Goal: Task Accomplishment & Management: Manage account settings

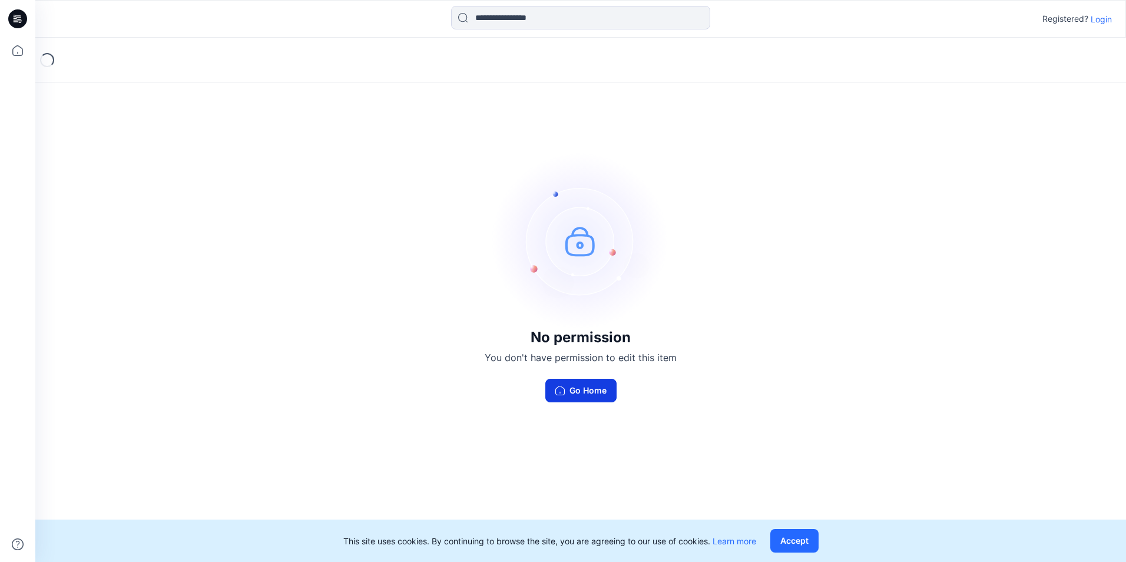
click at [569, 382] on button "Go Home" at bounding box center [580, 391] width 71 height 24
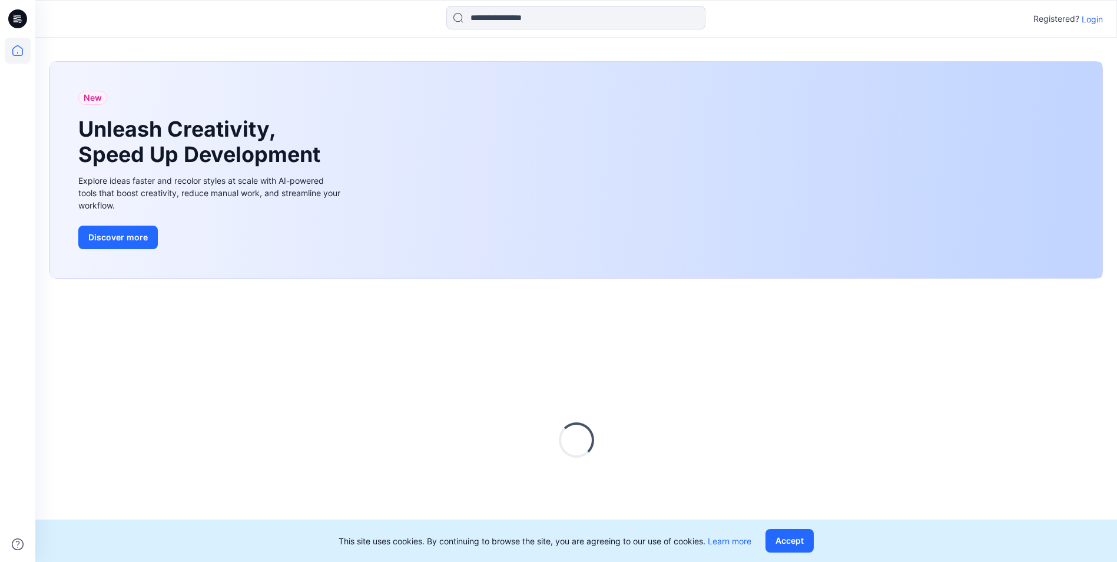
click at [569, 382] on div "Loading..." at bounding box center [575, 440] width 1053 height 294
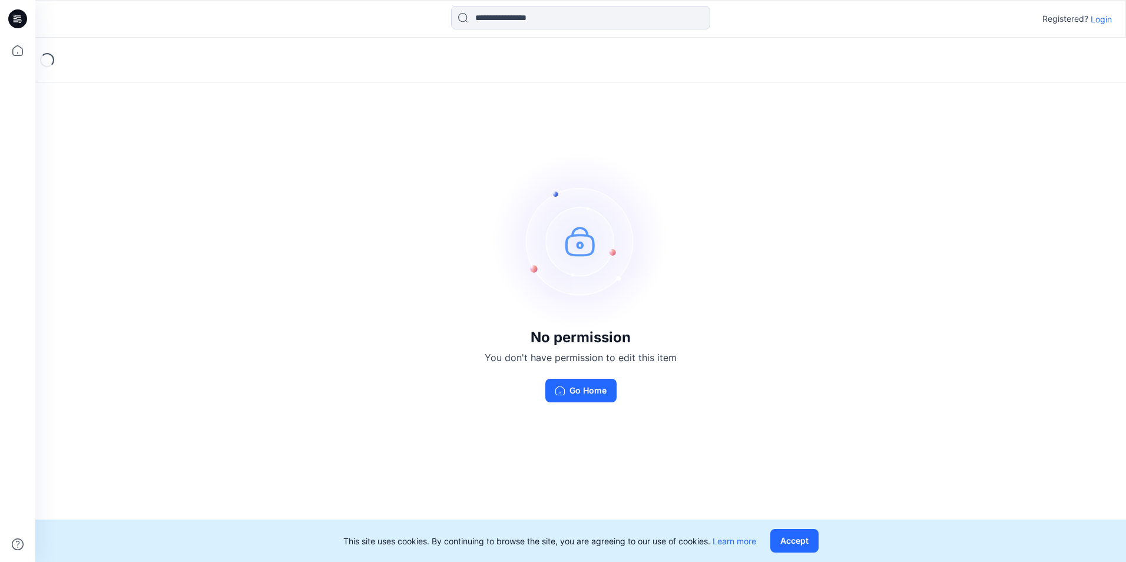
click at [1106, 24] on p "Login" at bounding box center [1101, 19] width 21 height 12
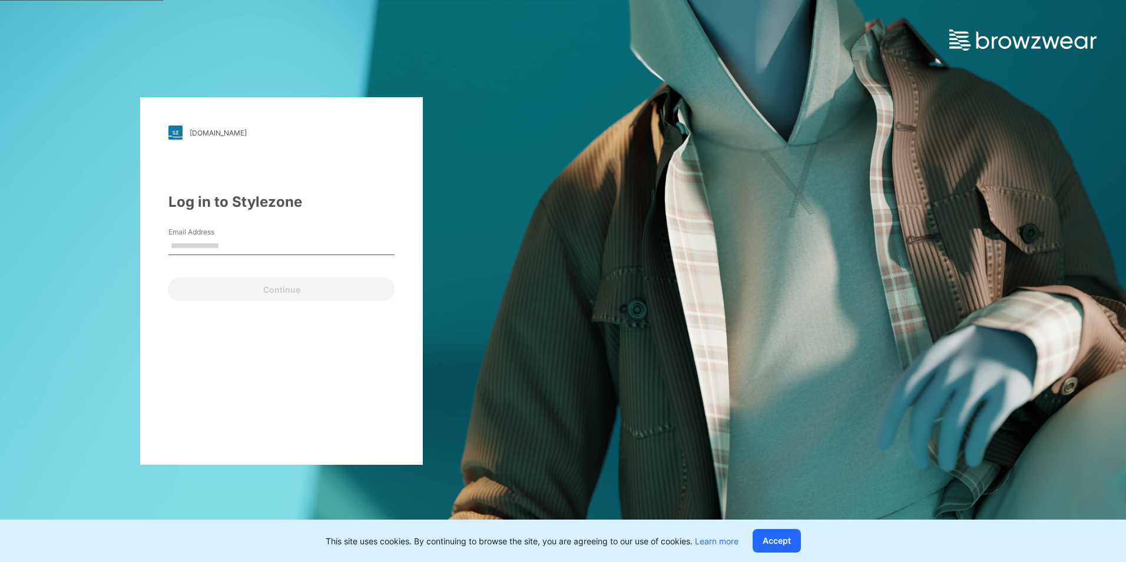
click at [246, 244] on input "Email Address" at bounding box center [281, 246] width 226 height 18
click at [238, 236] on label "Email Address" at bounding box center [209, 232] width 82 height 11
click at [238, 237] on input "Email Address" at bounding box center [281, 246] width 226 height 18
click at [238, 244] on input "Email Address" at bounding box center [281, 246] width 226 height 18
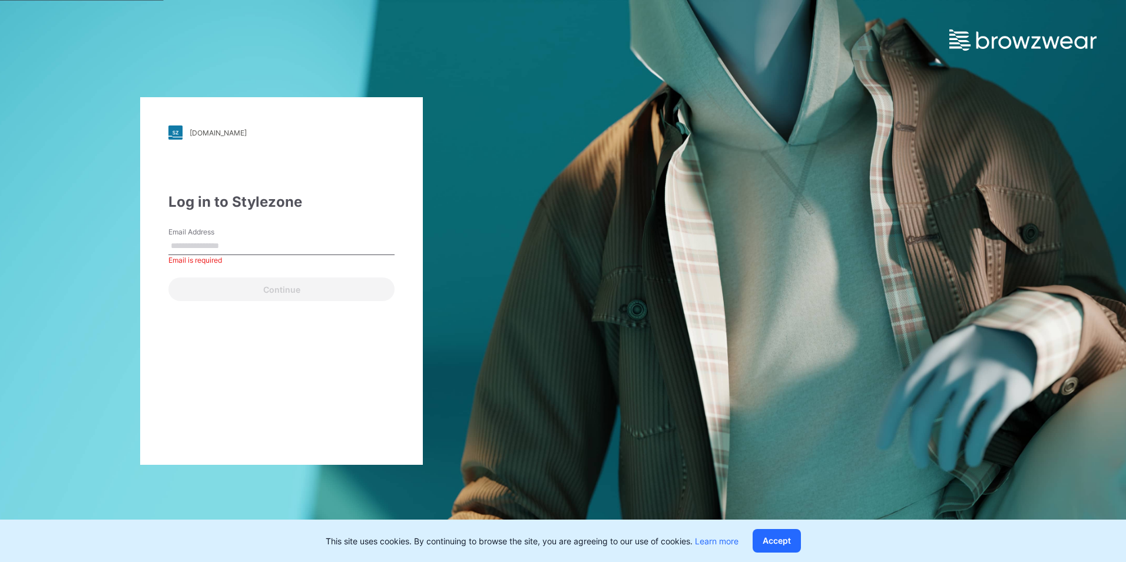
paste input "**********"
type input "**********"
click at [147, 287] on div "**********" at bounding box center [281, 280] width 283 height 367
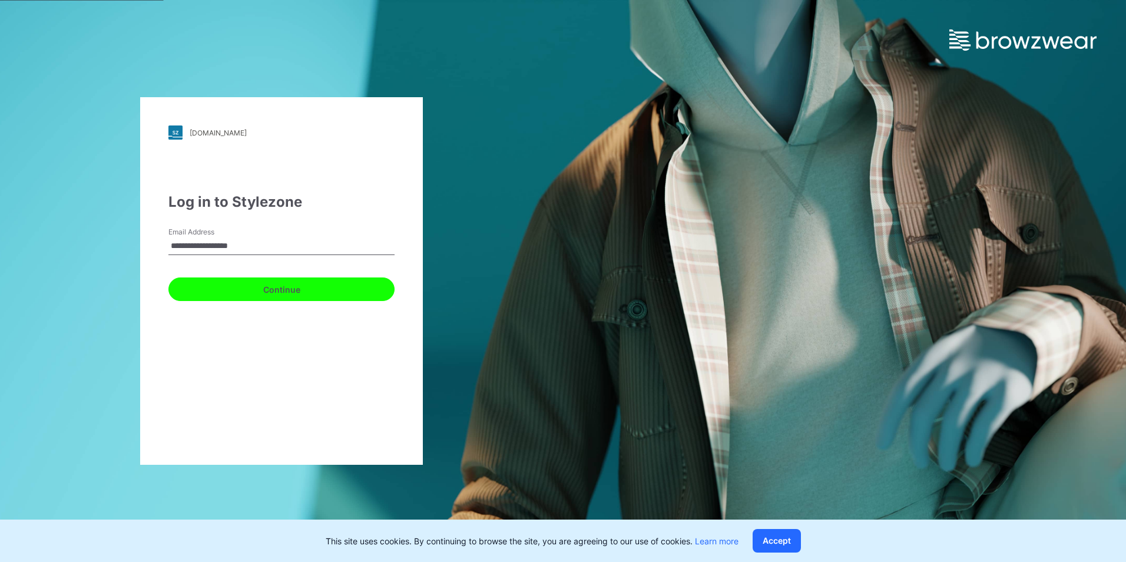
click at [185, 283] on button "Continue" at bounding box center [281, 289] width 226 height 24
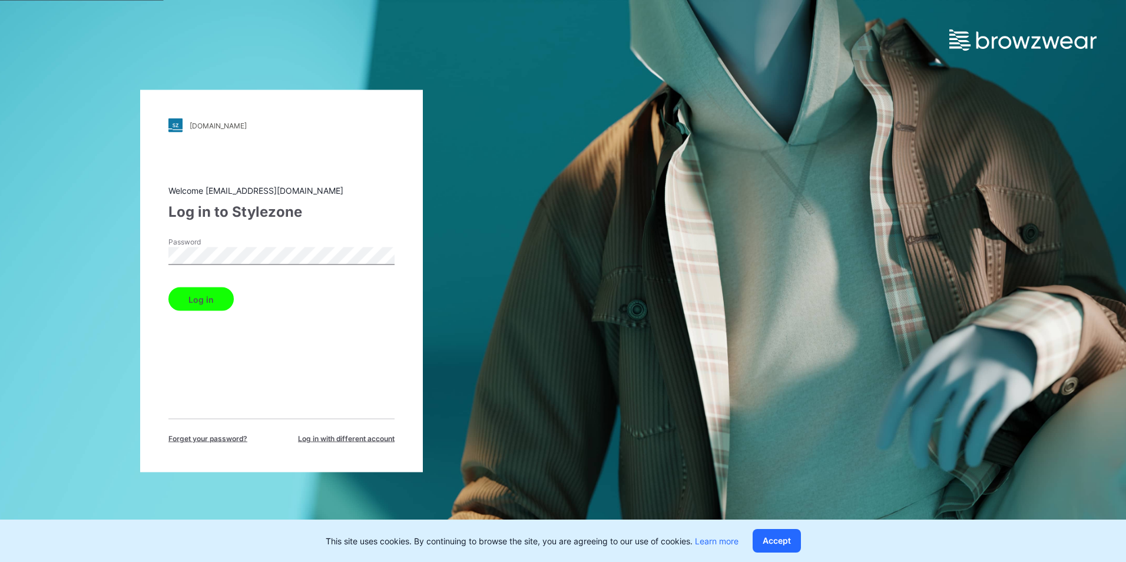
click at [210, 300] on button "Log in" at bounding box center [200, 299] width 65 height 24
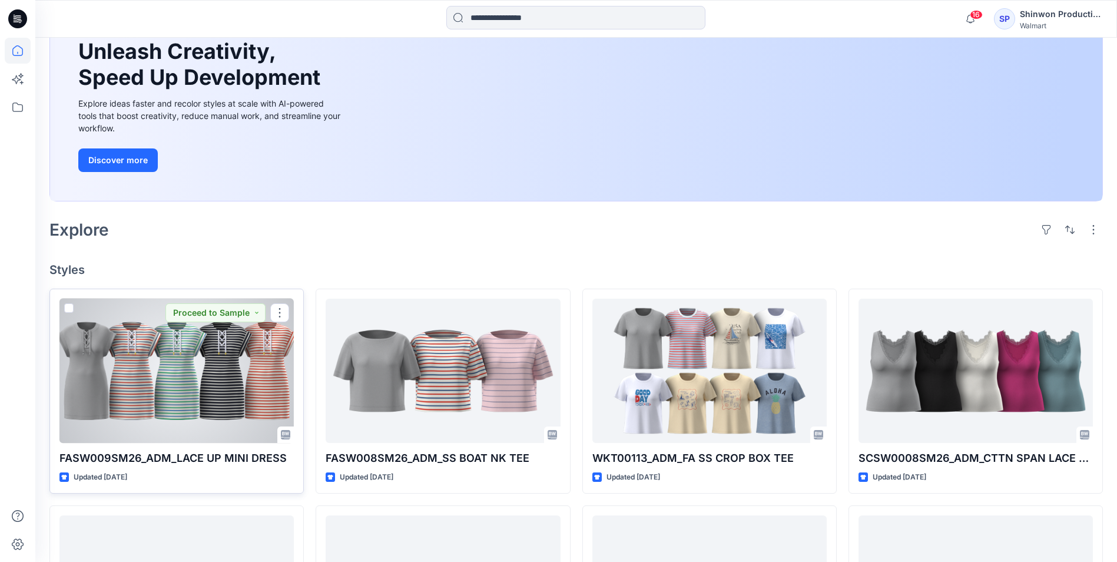
scroll to position [294, 0]
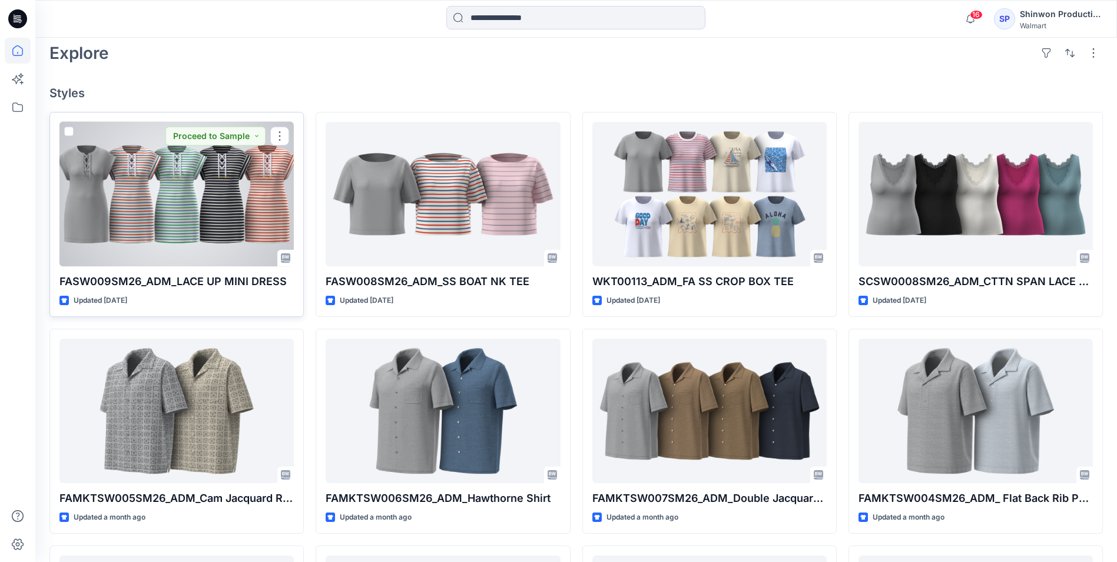
click at [179, 175] on div at bounding box center [176, 194] width 234 height 144
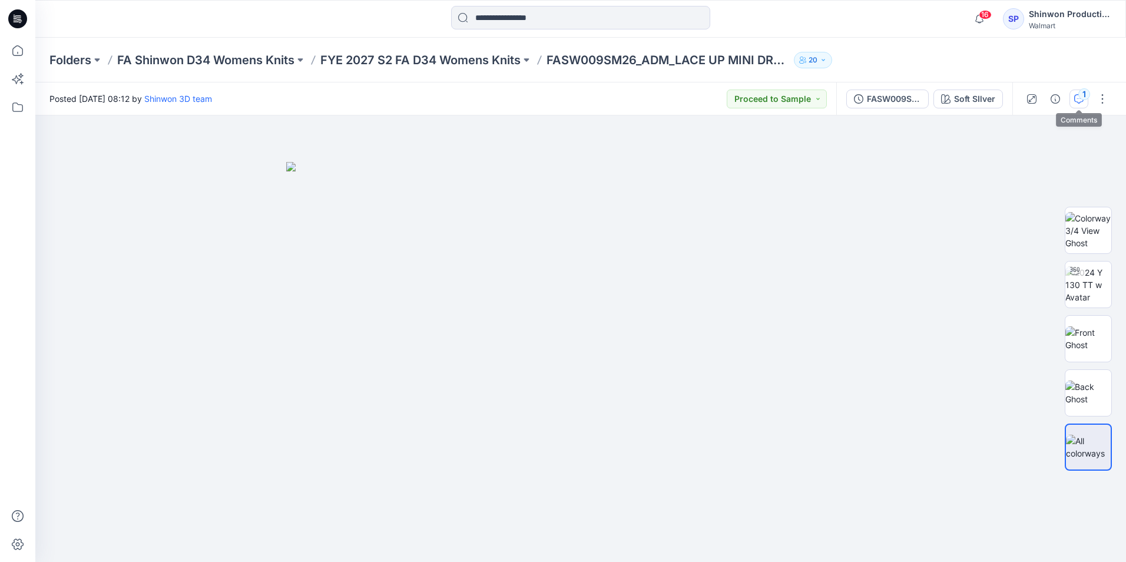
click at [1083, 94] on div "1" at bounding box center [1084, 94] width 12 height 12
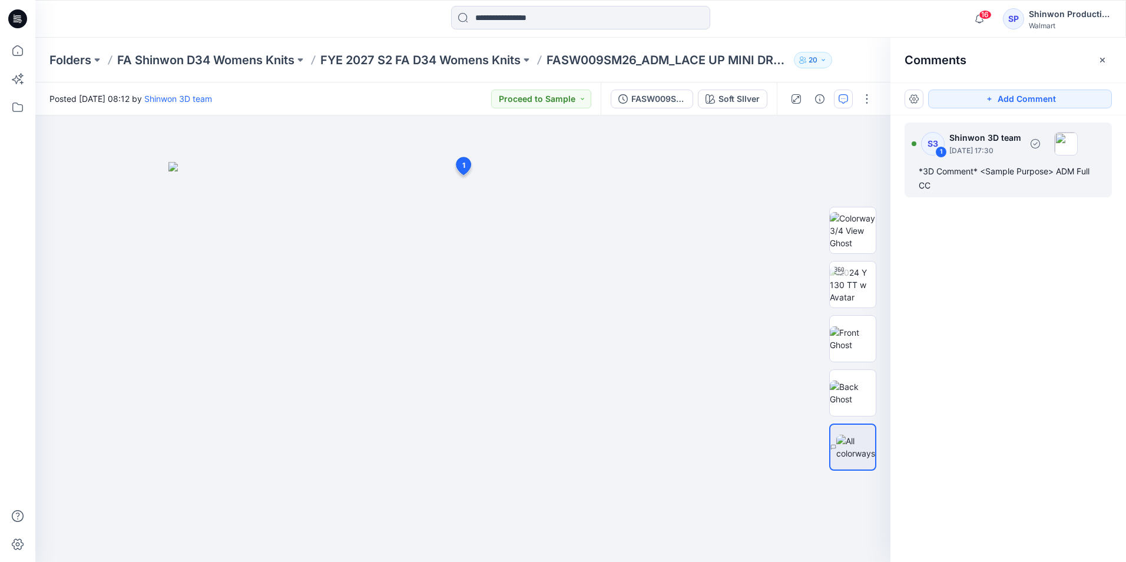
click at [942, 170] on div "*3D Comment* <Sample Purpose> ADM Full CC" at bounding box center [1008, 178] width 179 height 28
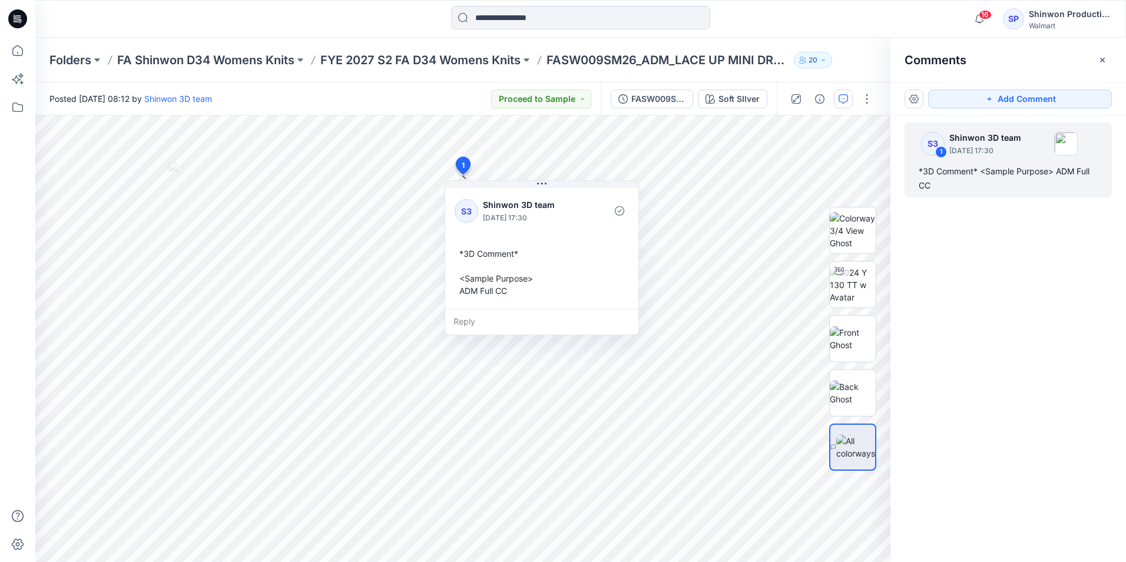
click at [1029, 256] on div "S3 1 Shinwon 3D team August 21, 2025 17:30 *3D Comment* <Sample Purpose> ADM Fu…" at bounding box center [1008, 316] width 236 height 403
